Goal: Book appointment/travel/reservation

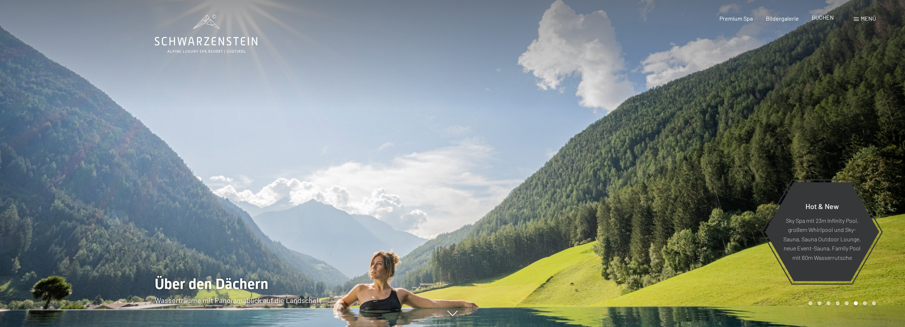
click at [822, 18] on span "BUCHEN" at bounding box center [823, 17] width 22 height 7
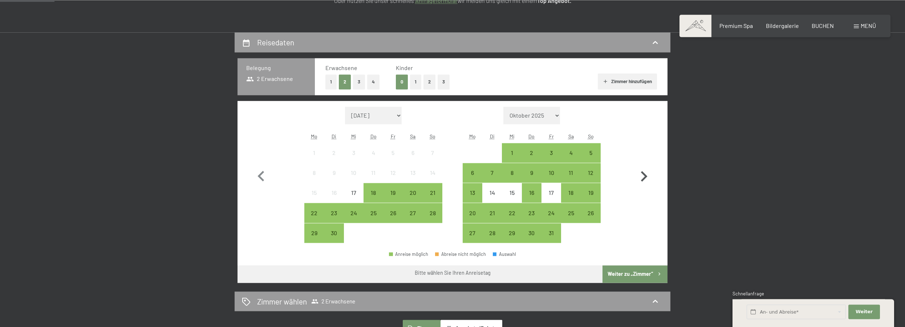
scroll to position [148, 0]
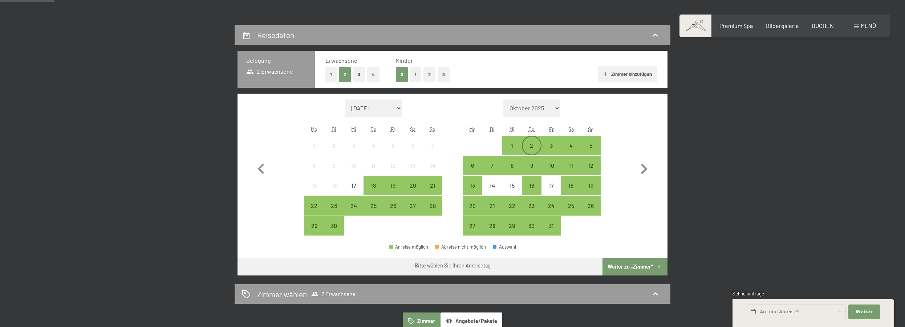
click at [531, 143] on div "2" at bounding box center [531, 152] width 18 height 18
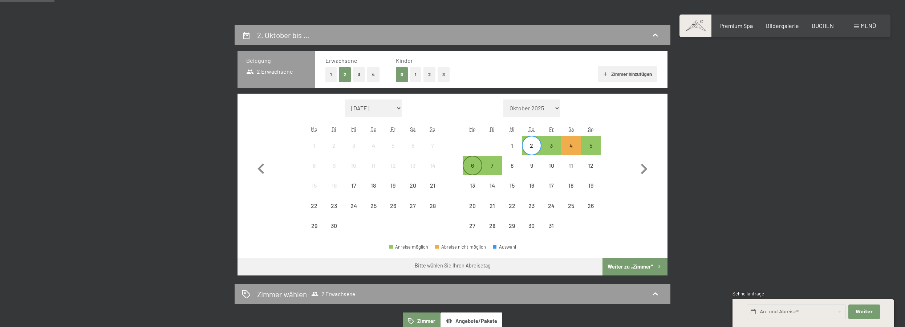
click at [468, 168] on div "6" at bounding box center [472, 172] width 18 height 18
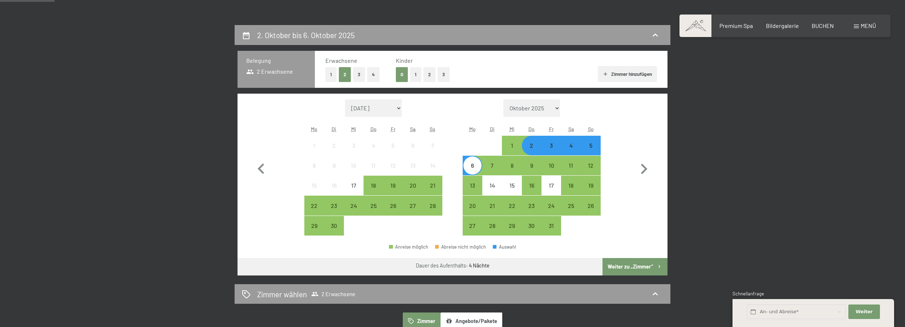
click at [638, 263] on button "Weiter zu „Zimmer“" at bounding box center [634, 266] width 65 height 17
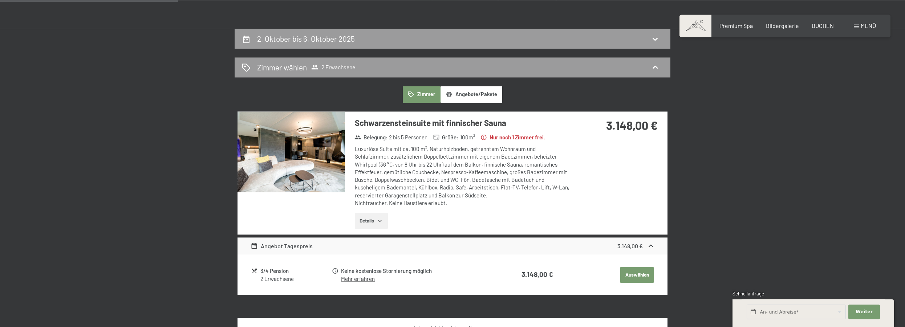
scroll to position [99, 0]
